Goal: Obtain resource: Obtain resource

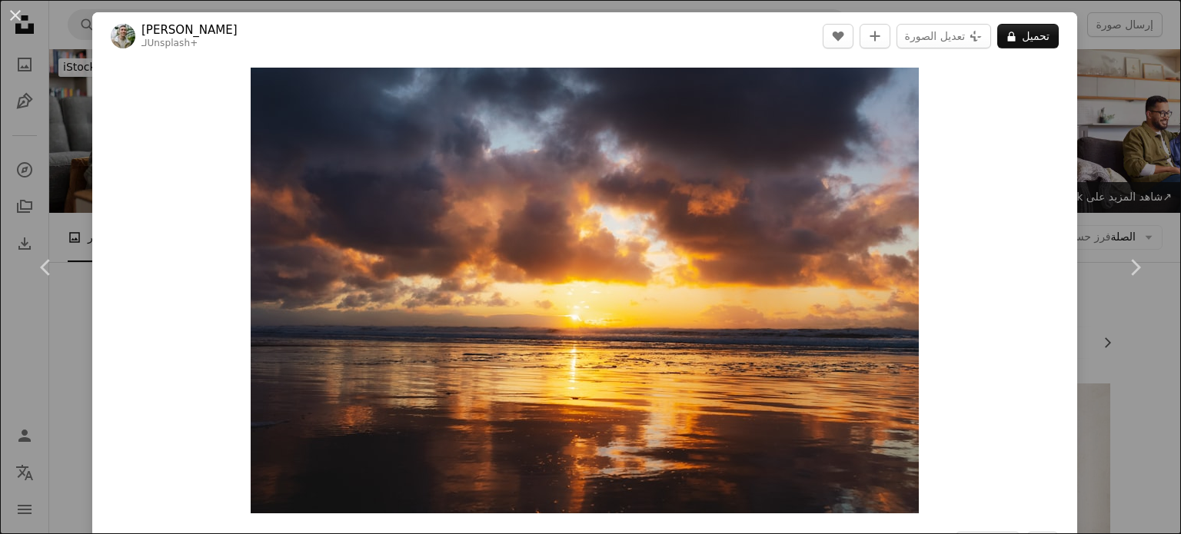
scroll to position [1020, 0]
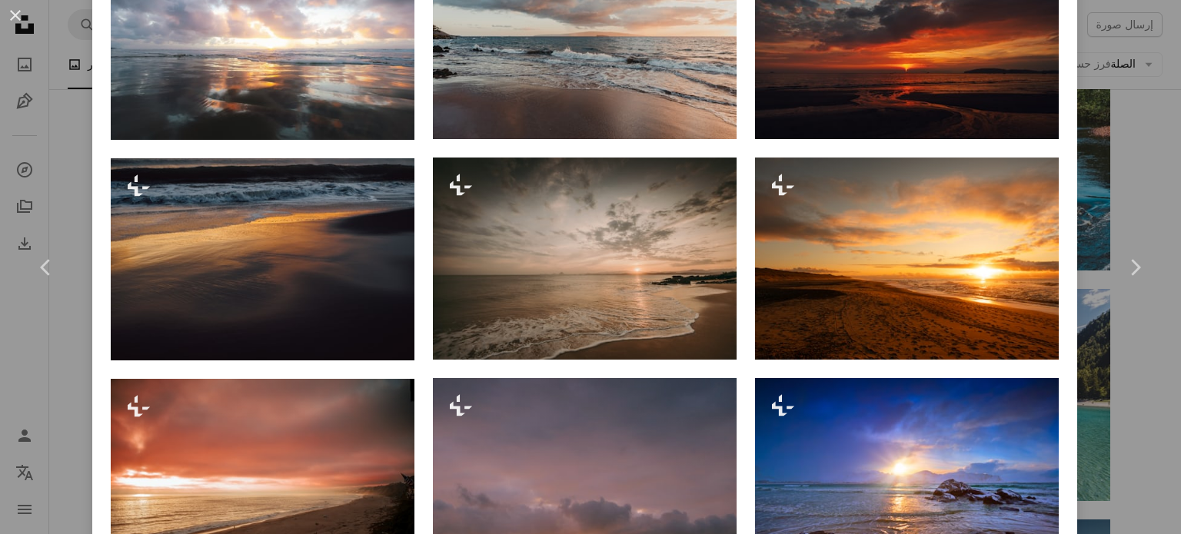
scroll to position [1230, 0]
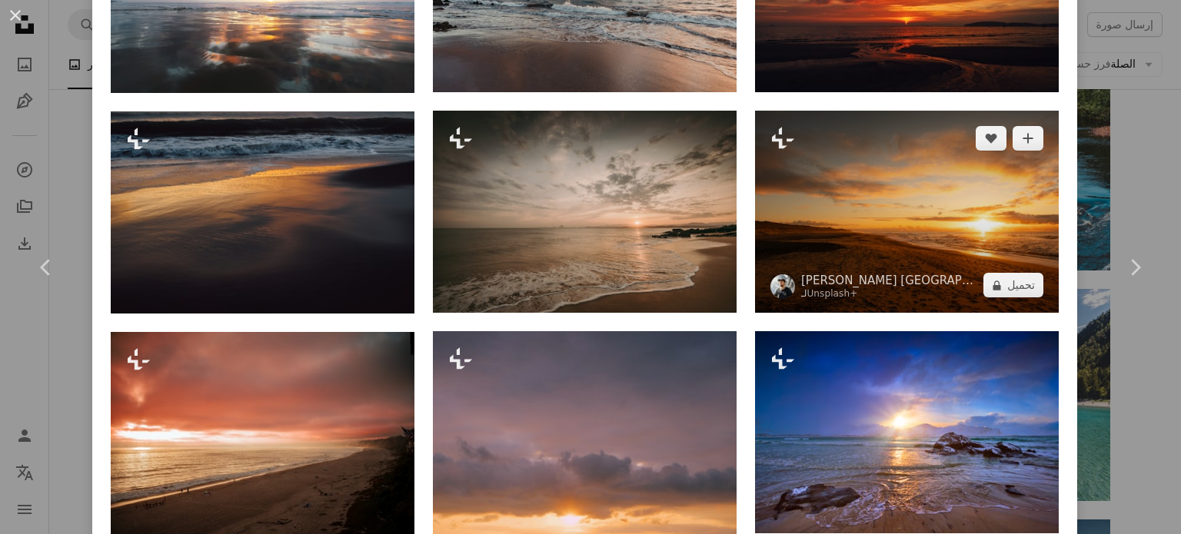
click at [802, 193] on img at bounding box center [907, 212] width 304 height 202
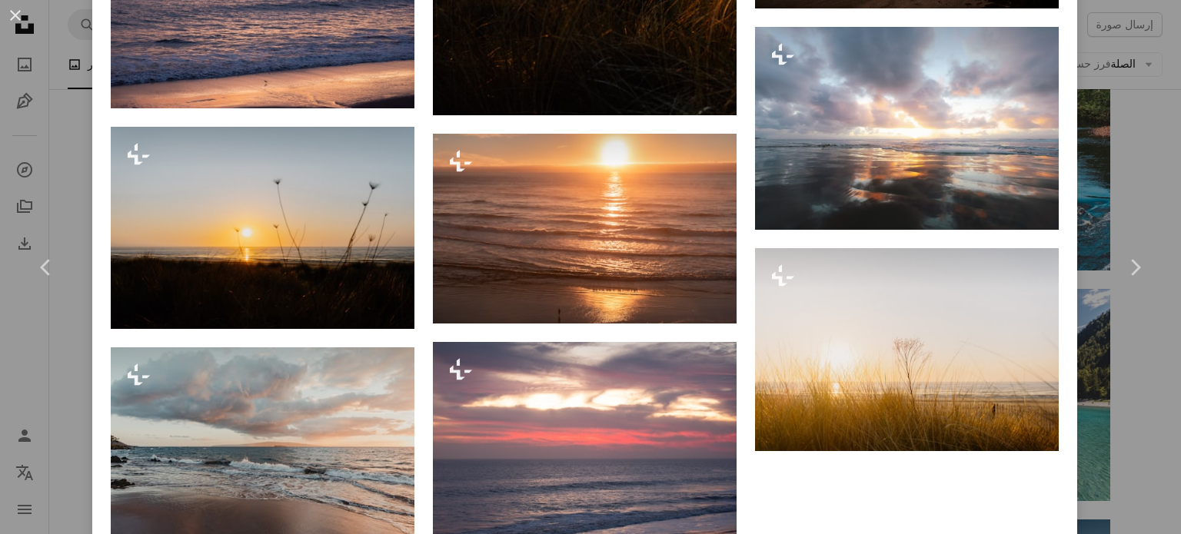
scroll to position [1907, 0]
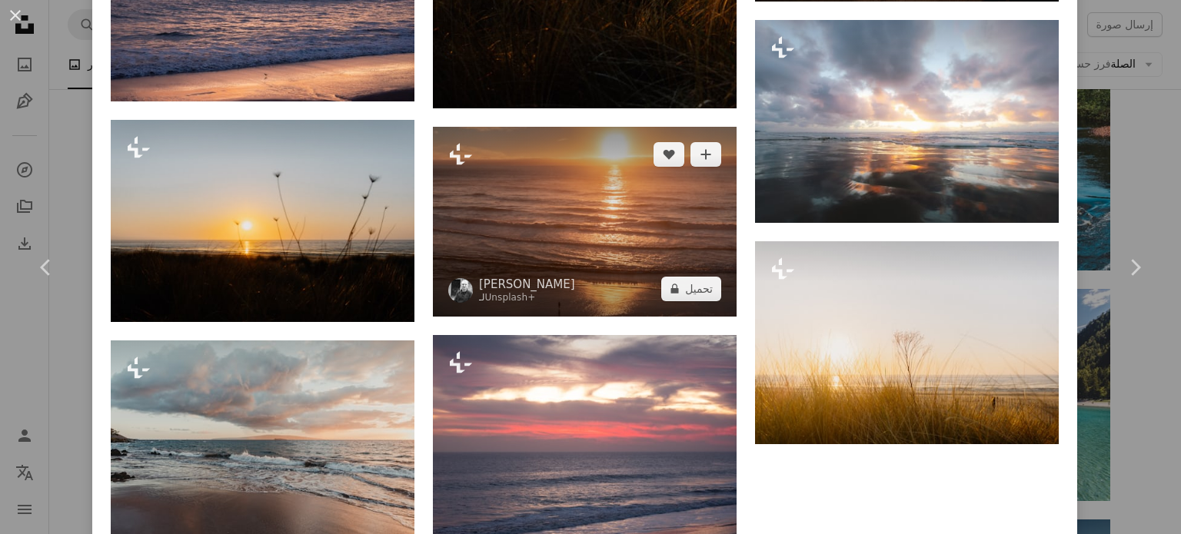
click at [712, 198] on img at bounding box center [585, 221] width 304 height 189
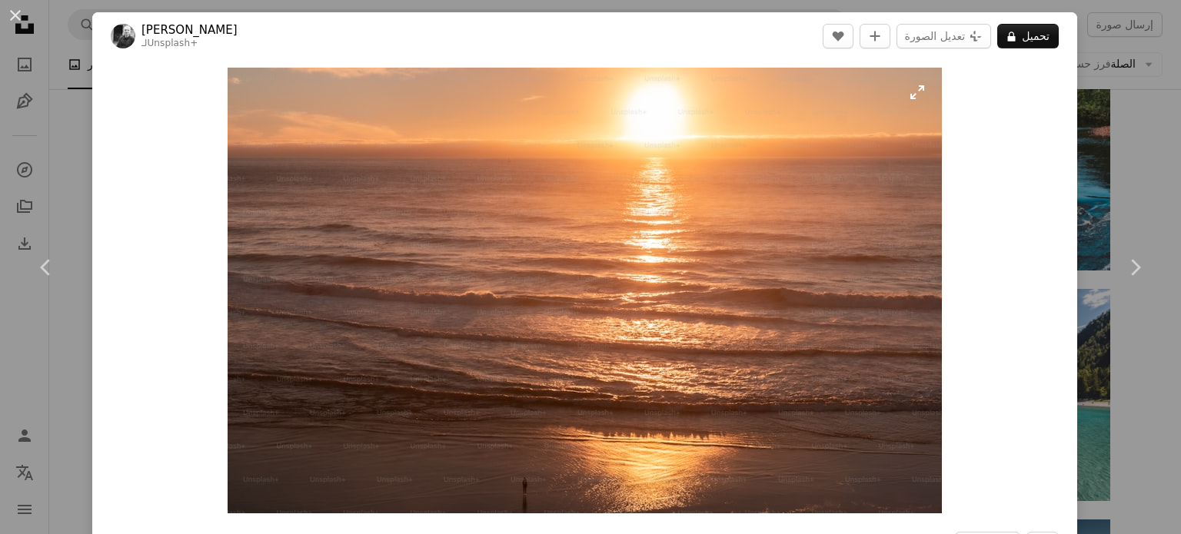
click at [920, 95] on img "قم بتكبير هذه الصورة" at bounding box center [585, 291] width 714 height 446
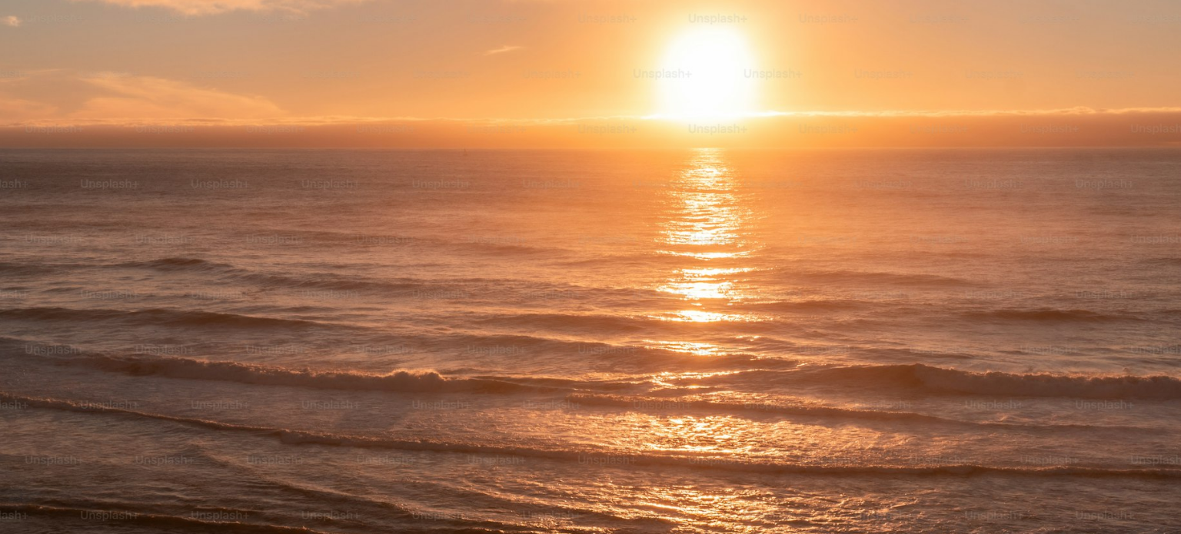
scroll to position [95, 0]
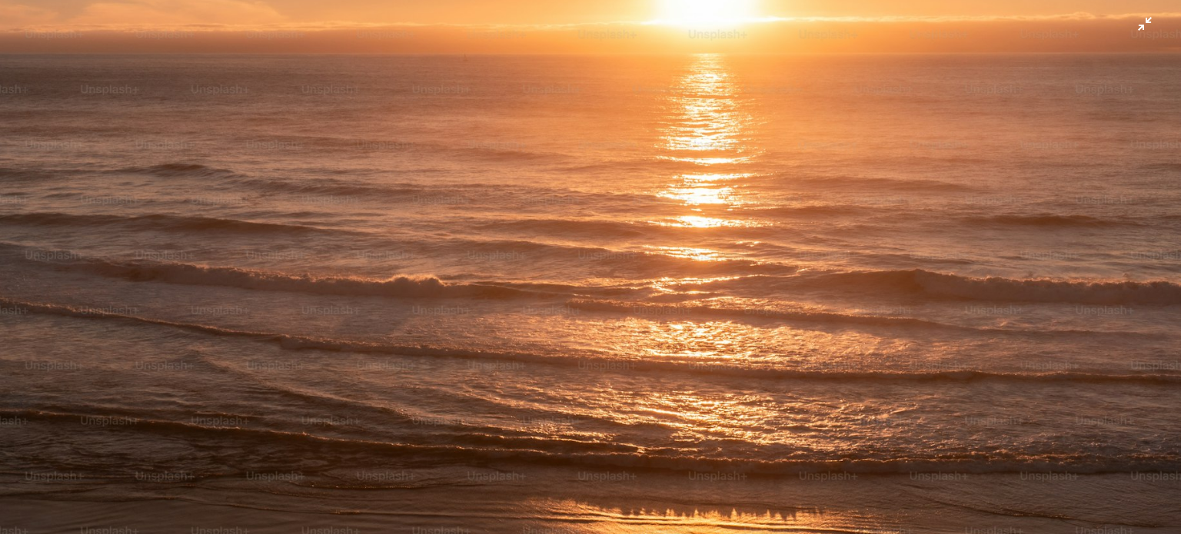
click at [853, 104] on img "Zoom out on this image" at bounding box center [590, 274] width 1183 height 738
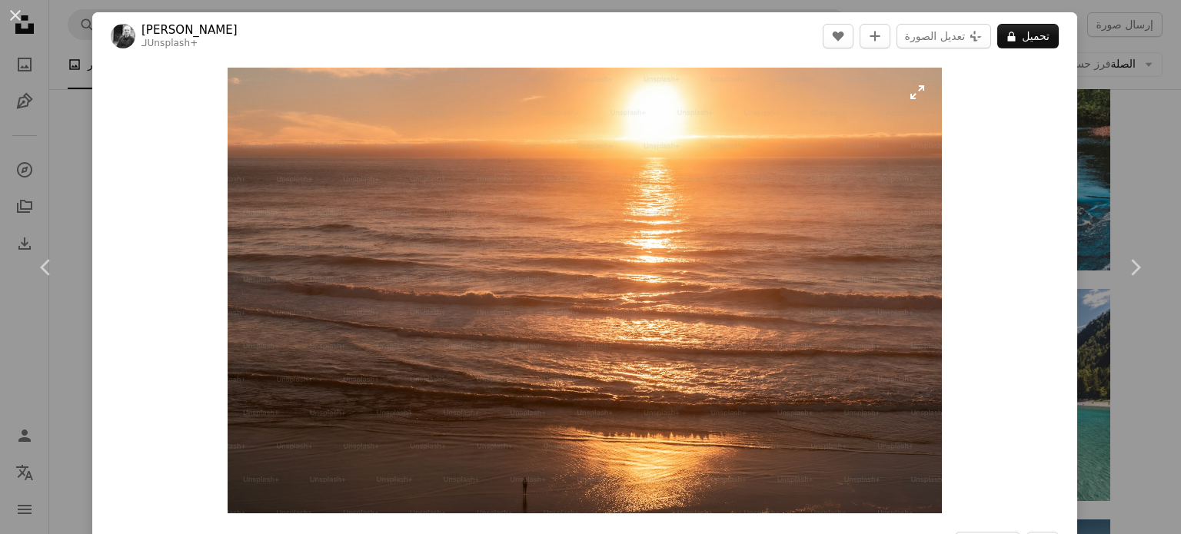
click at [898, 93] on img "Zoom in on this image" at bounding box center [585, 291] width 714 height 446
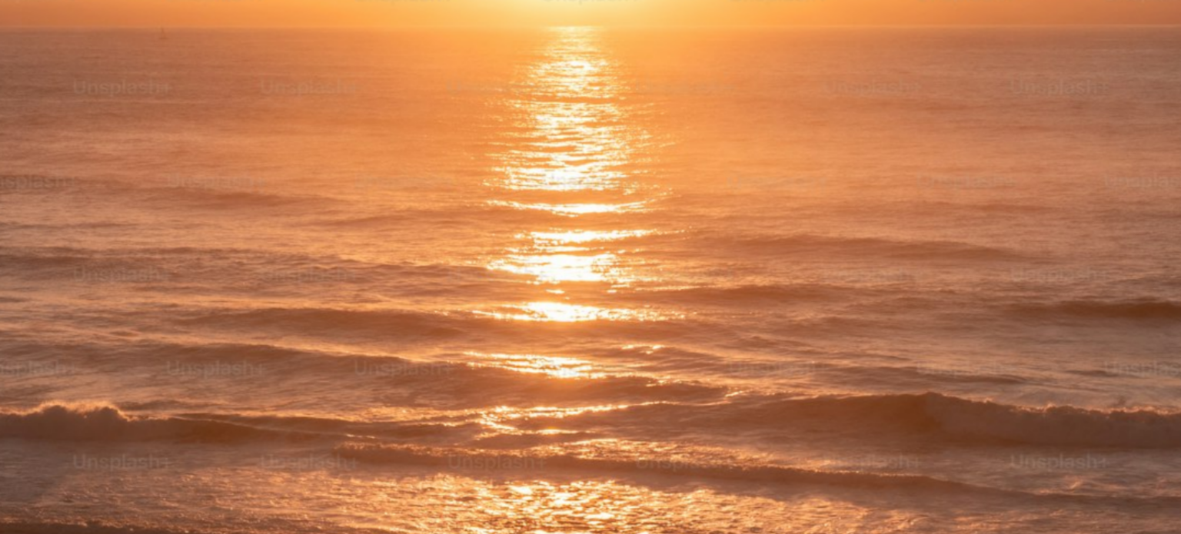
scroll to position [1020, 0]
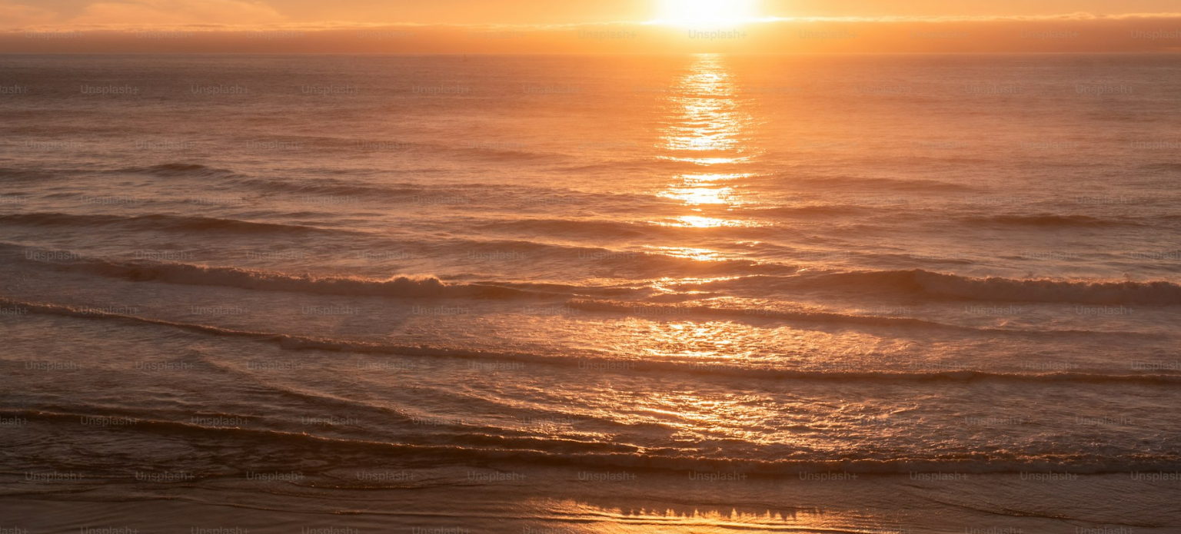
drag, startPoint x: 898, startPoint y: 93, endPoint x: 784, endPoint y: 70, distance: 116.9
click at [898, 93] on img "Zoom out on this image" at bounding box center [590, 274] width 1183 height 738
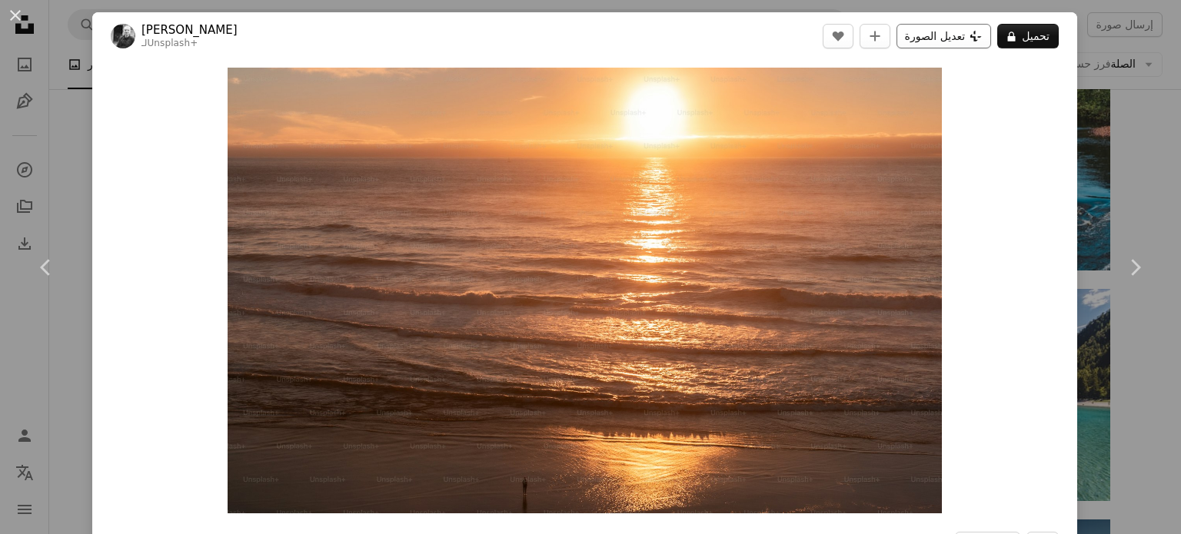
click at [935, 30] on font "تعديل الصورة" at bounding box center [935, 36] width 61 height 12
click at [914, 92] on img "Zoom in on this image" at bounding box center [585, 291] width 714 height 446
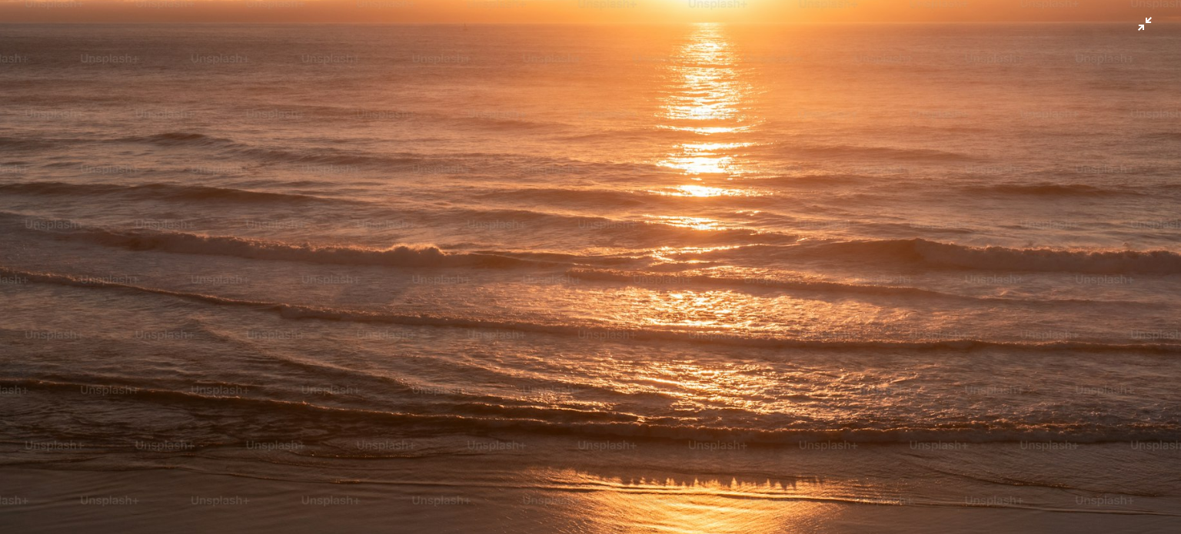
scroll to position [187, 0]
